Goal: Use online tool/utility: Utilize a website feature to perform a specific function

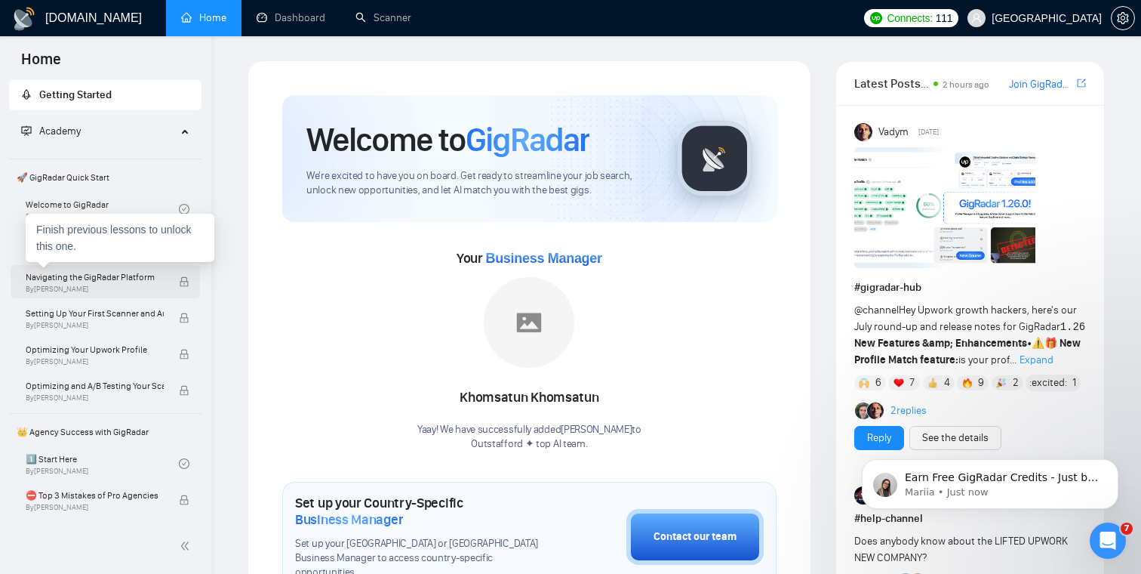
scroll to position [18, 0]
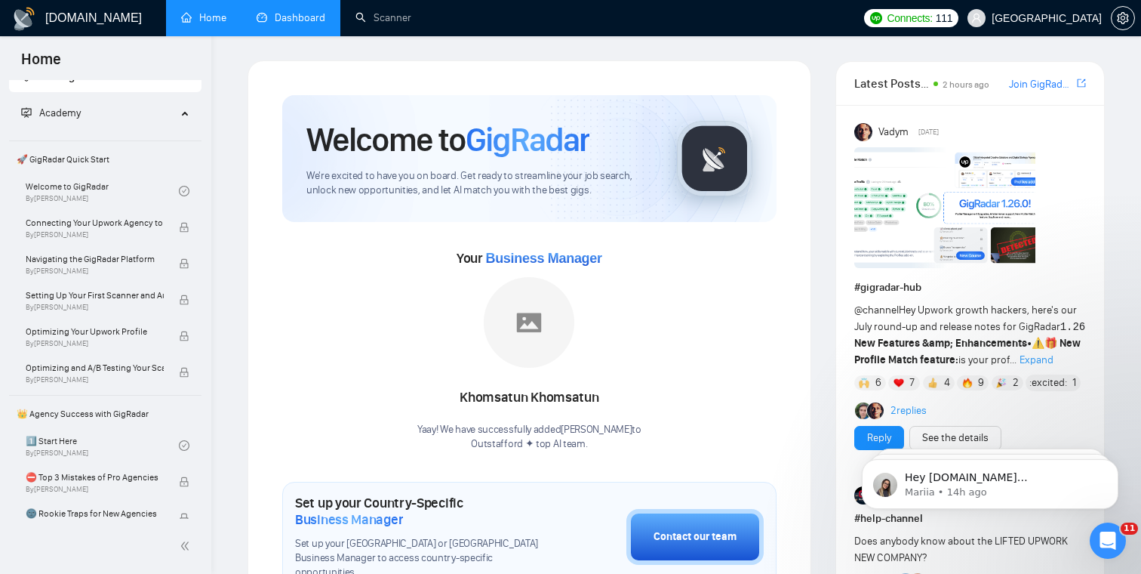
click at [299, 24] on link "Dashboard" at bounding box center [291, 17] width 69 height 13
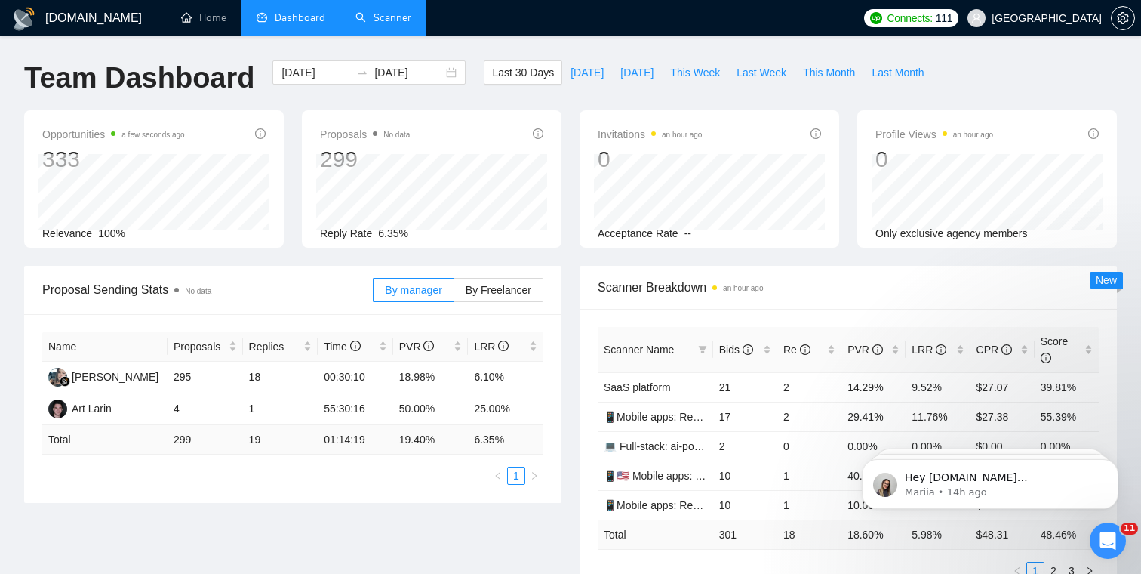
click at [384, 16] on link "Scanner" at bounding box center [384, 17] width 56 height 13
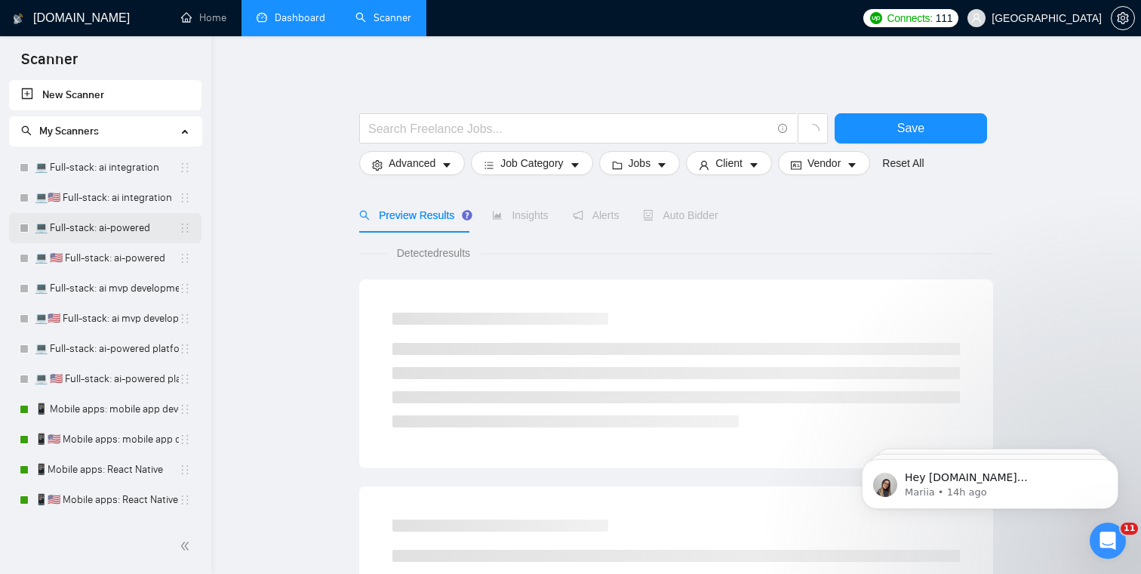
click at [110, 233] on link "💻 Full-stack: ai-powered" at bounding box center [107, 228] width 144 height 30
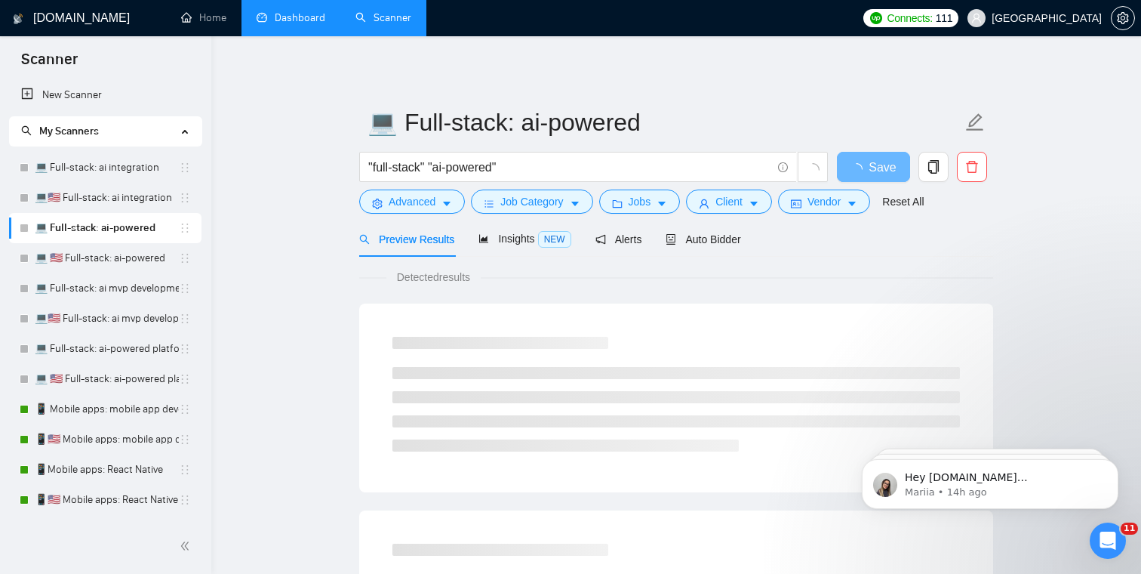
scroll to position [23, 0]
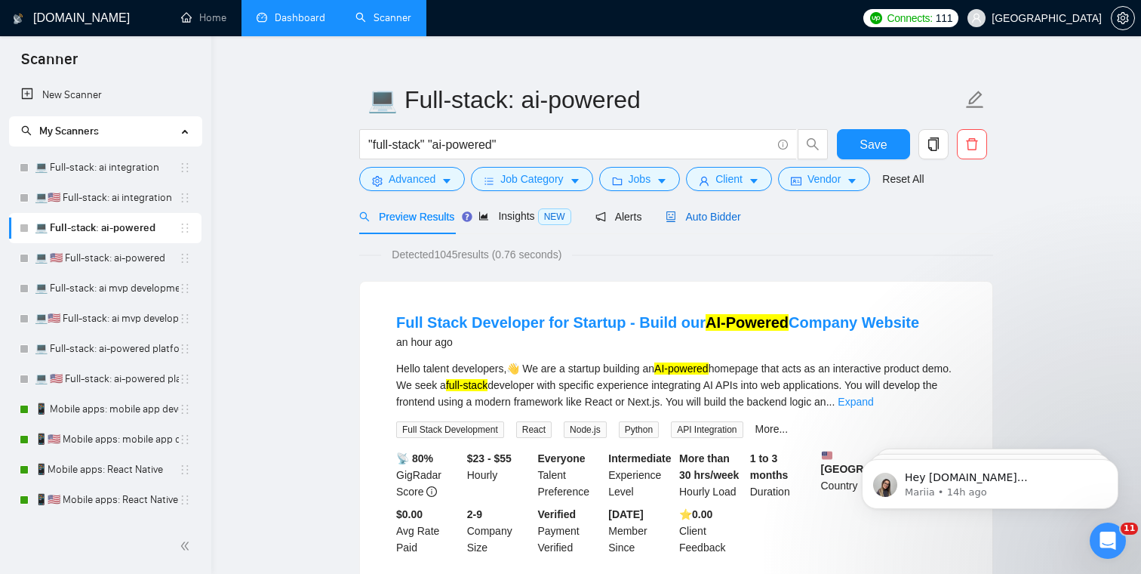
click at [699, 214] on span "Auto Bidder" at bounding box center [703, 217] width 75 height 12
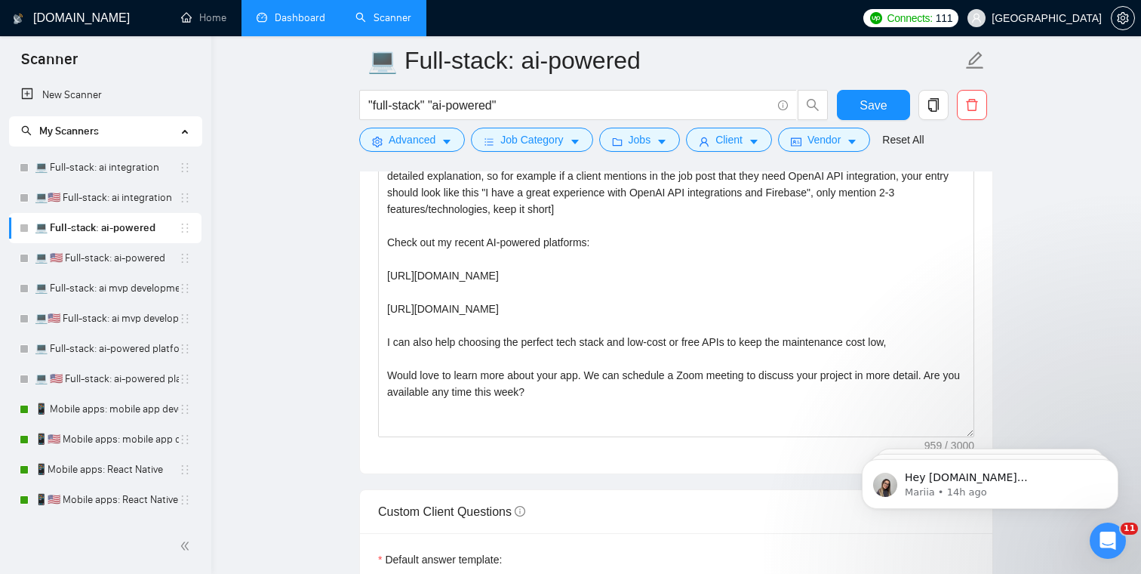
scroll to position [1811, 0]
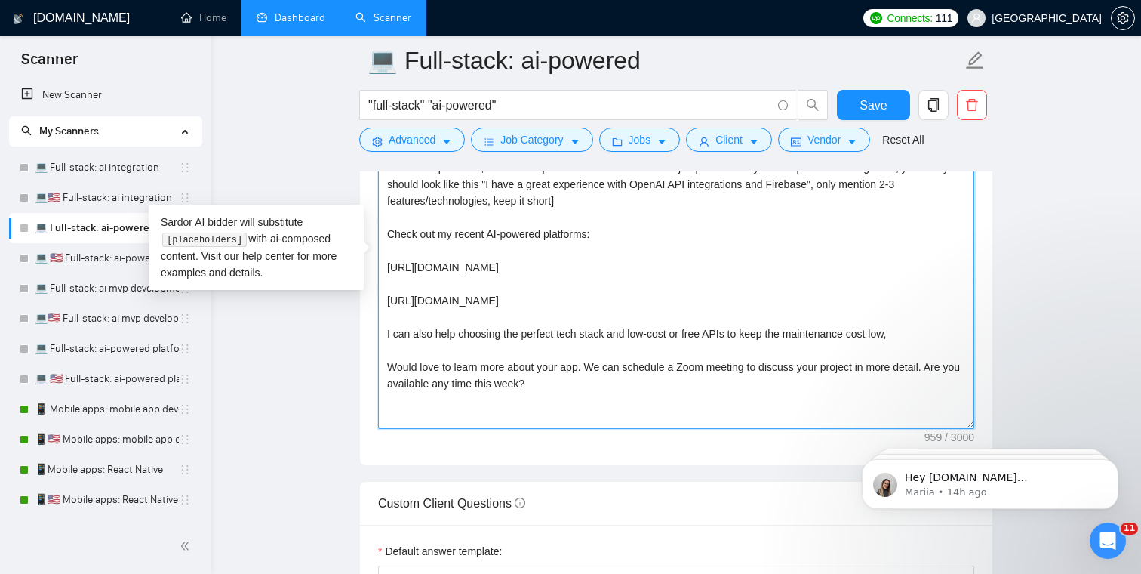
drag, startPoint x: 580, startPoint y: 380, endPoint x: 342, endPoint y: 116, distance: 355.9
click at [342, 115] on main "💻 Full-stack: ai-powered "full-stack" "ai-powered" Save Advanced Job Category J…" at bounding box center [676, 522] width 882 height 4545
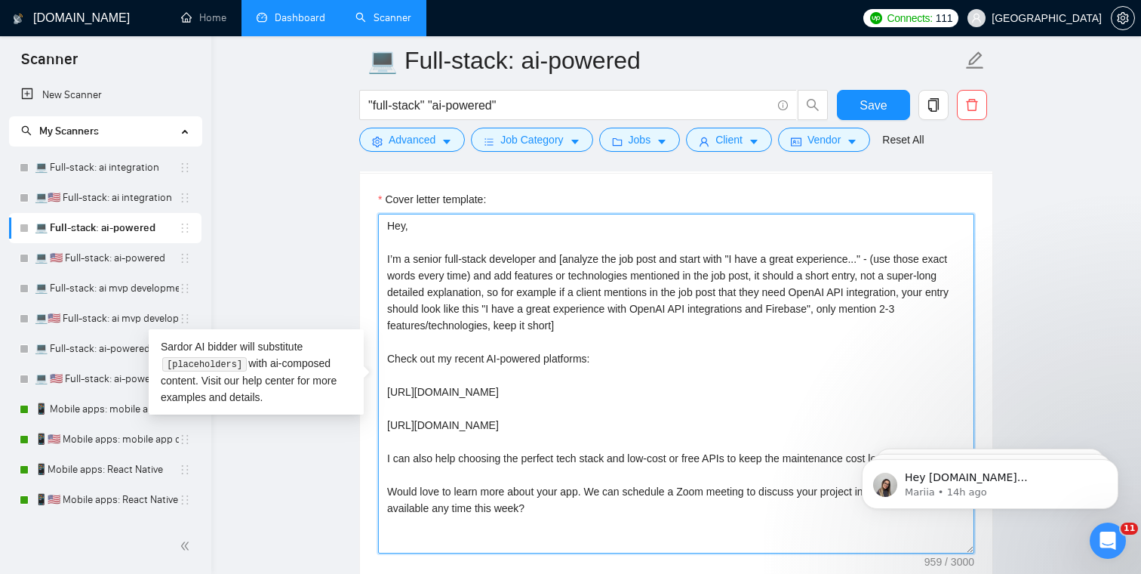
scroll to position [1677, 0]
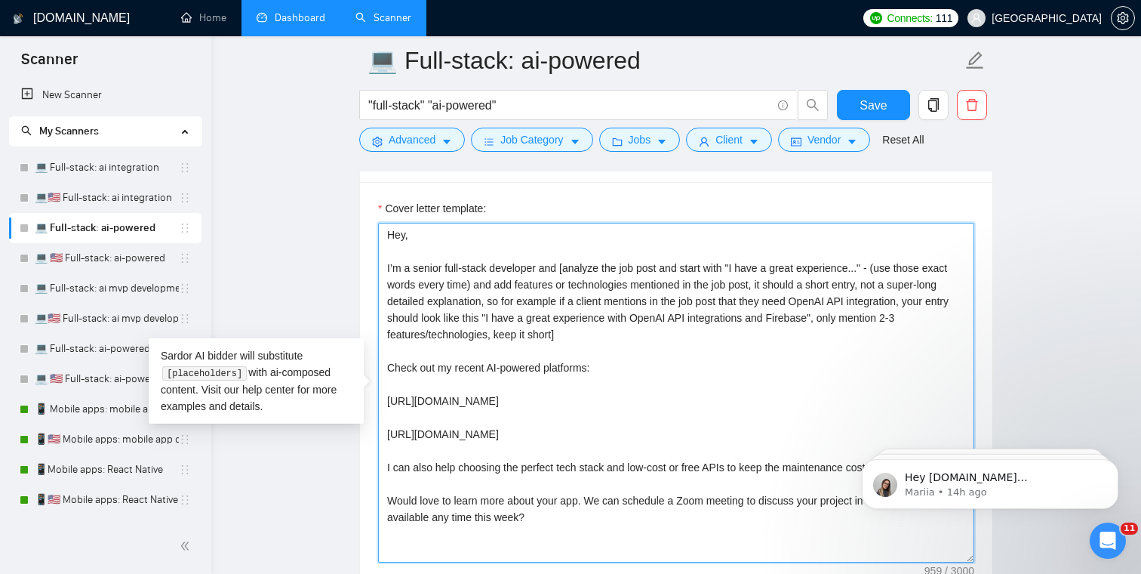
click at [395, 236] on textarea "Hey, I’m a senior full-stack developer and [analyze the job post and start with…" at bounding box center [676, 393] width 596 height 340
drag, startPoint x: 387, startPoint y: 235, endPoint x: 701, endPoint y: 547, distance: 443.0
click at [701, 548] on textarea "Hey, I’m a senior full-stack developer and [analyze the job post and start with…" at bounding box center [676, 393] width 596 height 340
